Goal: Download file/media

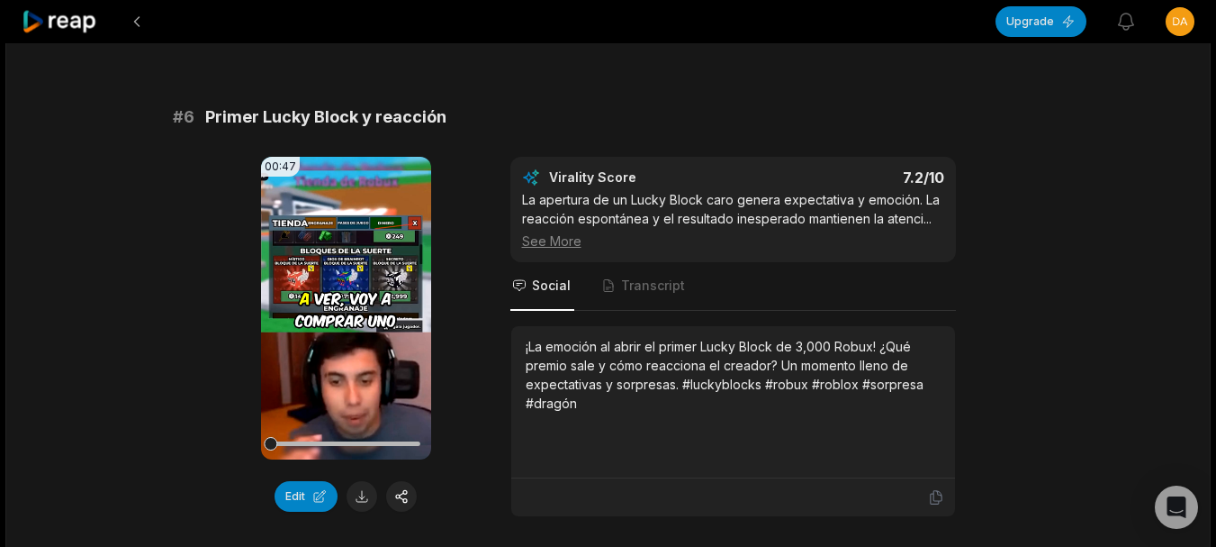
scroll to position [2791, 0]
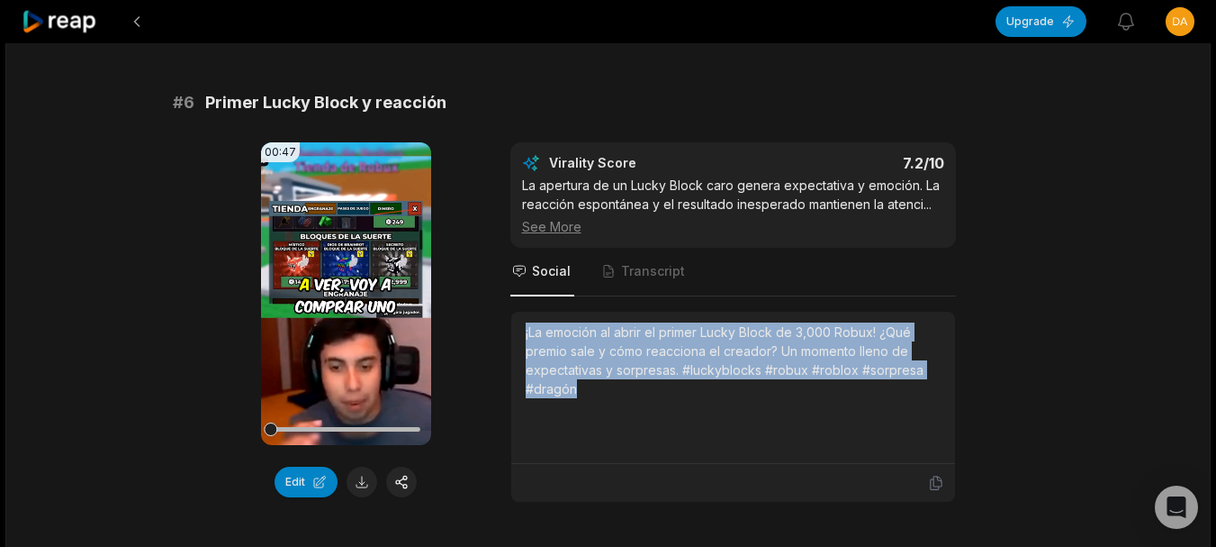
drag, startPoint x: 521, startPoint y: 308, endPoint x: 611, endPoint y: 371, distance: 109.9
click at [611, 371] on div "¡La emoción al abrir el primer Lucky Block de 3,000 Robux! ¿Qué premio sale y c…" at bounding box center [733, 388] width 444 height 152
copy div "¡La emoción al abrir el primer Lucky Block de 3,000 Robux! ¿Qué premio sale y c…"
click at [363, 466] on button at bounding box center [362, 481] width 31 height 31
copy div "¡La emoción al abrir el primer Lucky Block de 3,000 Robux! ¿Qué premio sale y c…"
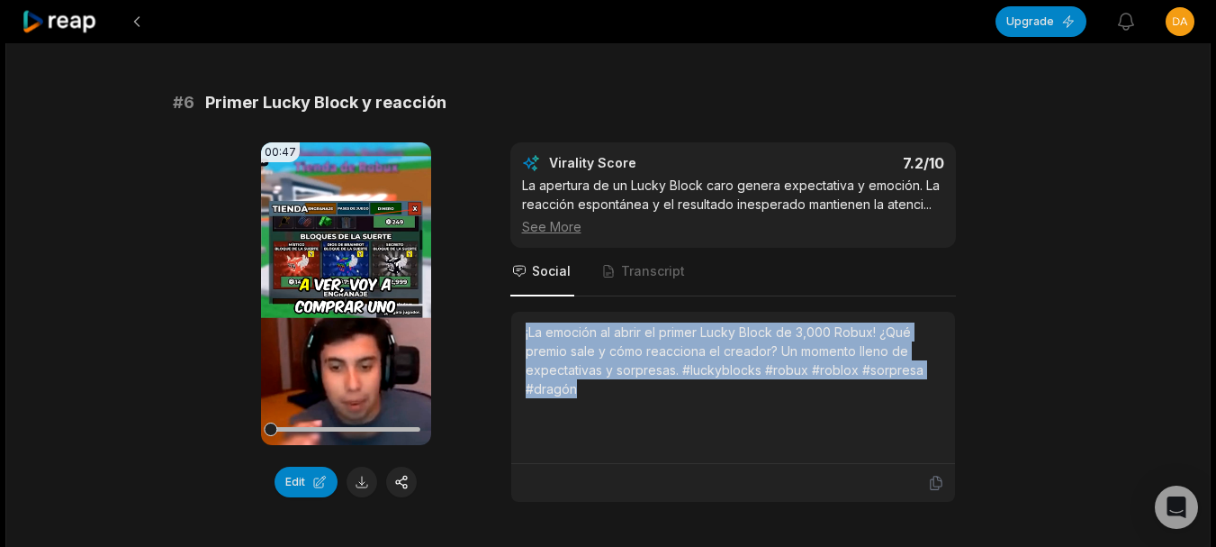
click at [558, 350] on div "¡La emoción al abrir el primer Lucky Block de 3,000 Robux! ¿Qué premio sale y c…" at bounding box center [733, 360] width 415 height 76
drag, startPoint x: 533, startPoint y: 313, endPoint x: 584, endPoint y: 372, distance: 77.8
click at [584, 372] on div "¡La emoción al abrir el primer Lucky Block de 3,000 Robux! ¿Qué premio sale y c…" at bounding box center [733, 388] width 444 height 152
copy div "¡La emoción al abrir el primer Lucky Block de 3,000 Robux! ¿Qué premio sale y c…"
click at [368, 468] on button at bounding box center [362, 481] width 31 height 31
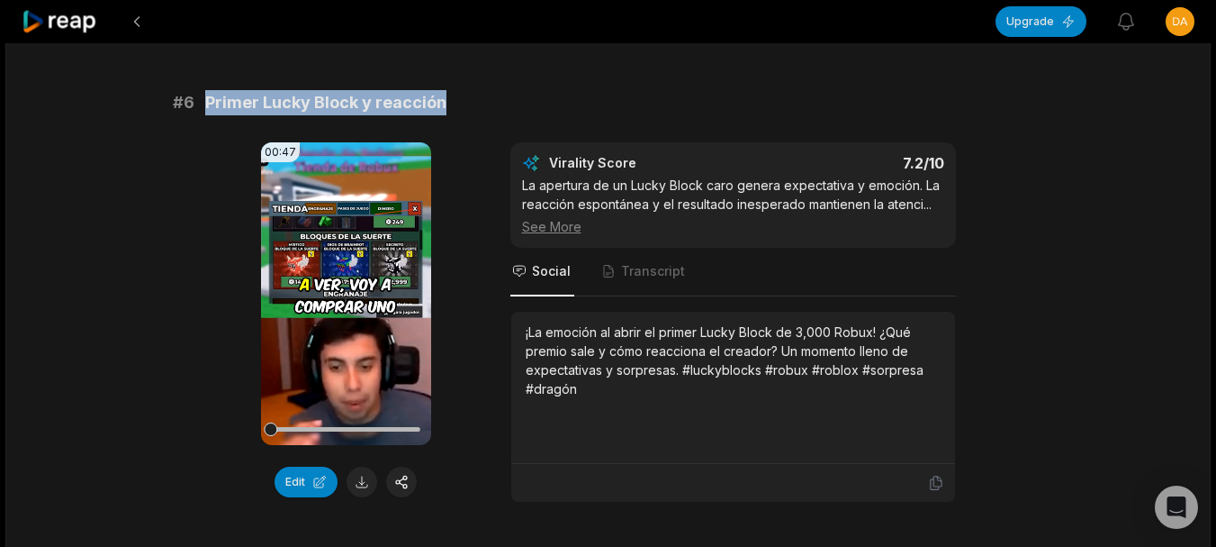
drag, startPoint x: 207, startPoint y: 81, endPoint x: 438, endPoint y: 87, distance: 231.5
click at [438, 90] on span "Primer Lucky Block y reacción" at bounding box center [325, 102] width 241 height 25
copy span "Primer Lucky Block y reacción"
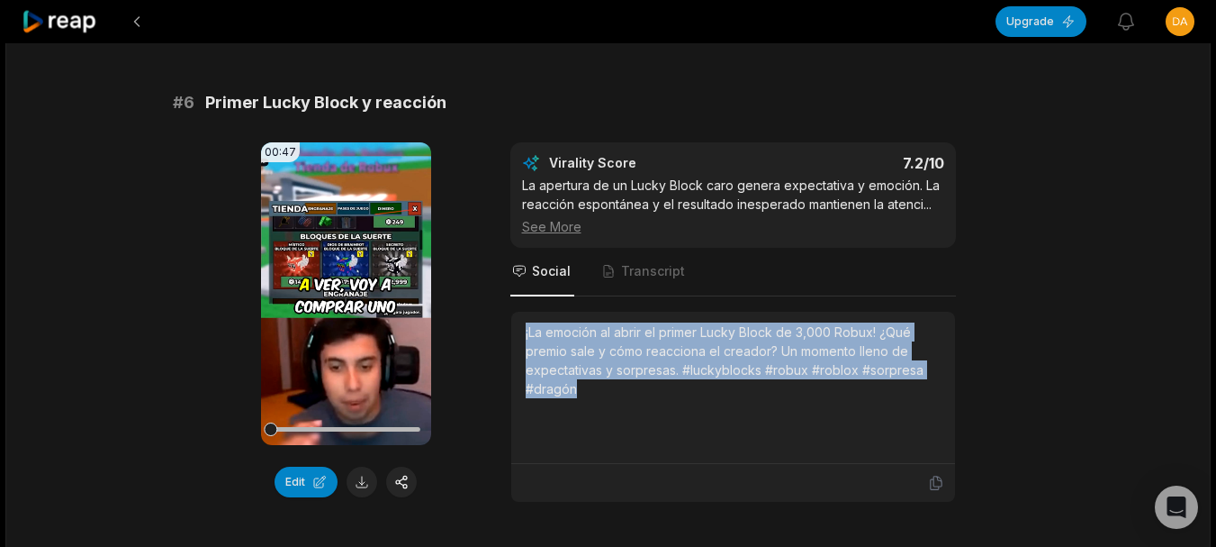
drag, startPoint x: 523, startPoint y: 308, endPoint x: 620, endPoint y: 376, distance: 118.9
click at [620, 376] on div "¡La emoción al abrir el primer Lucky Block de 3,000 Robux! ¿Qué premio sale y c…" at bounding box center [733, 388] width 444 height 152
copy div "¡La emoción al abrir el primer Lucky Block de 3,000 Robux! ¿Qué premio sale y c…"
